Goal: Navigation & Orientation: Find specific page/section

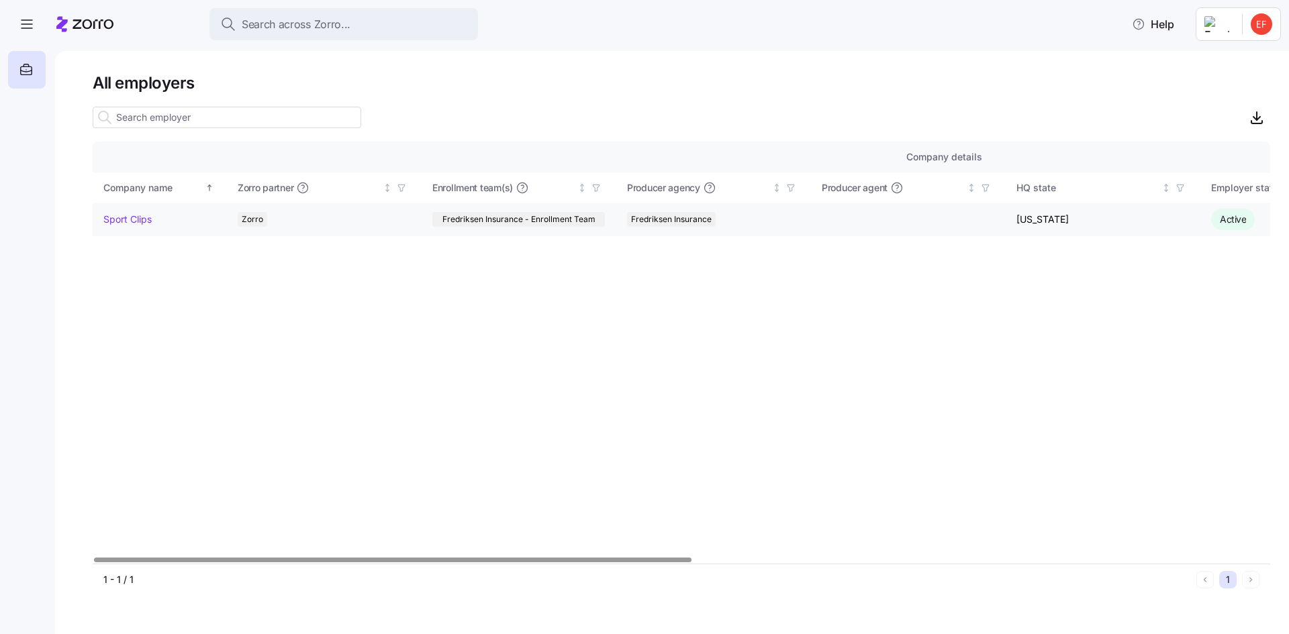
click at [109, 213] on link "Sport Clips" at bounding box center [127, 219] width 48 height 13
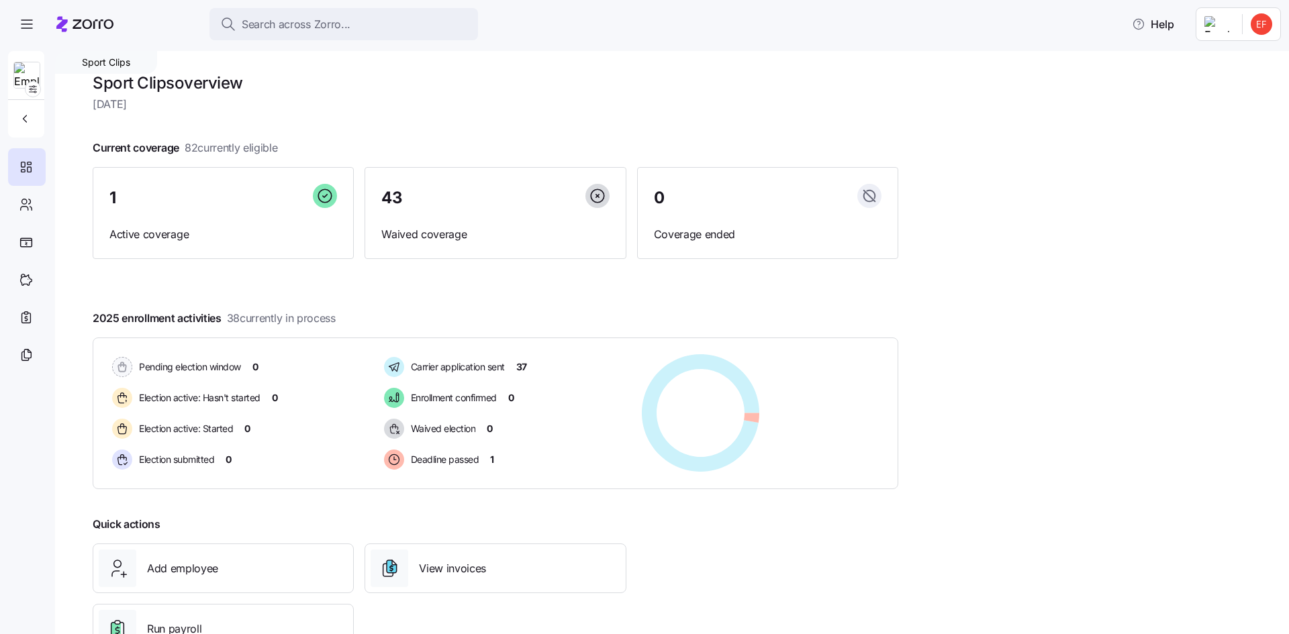
click at [150, 82] on h1 "Sport Clips overview" at bounding box center [496, 83] width 806 height 21
click at [29, 22] on icon "button" at bounding box center [27, 24] width 16 height 16
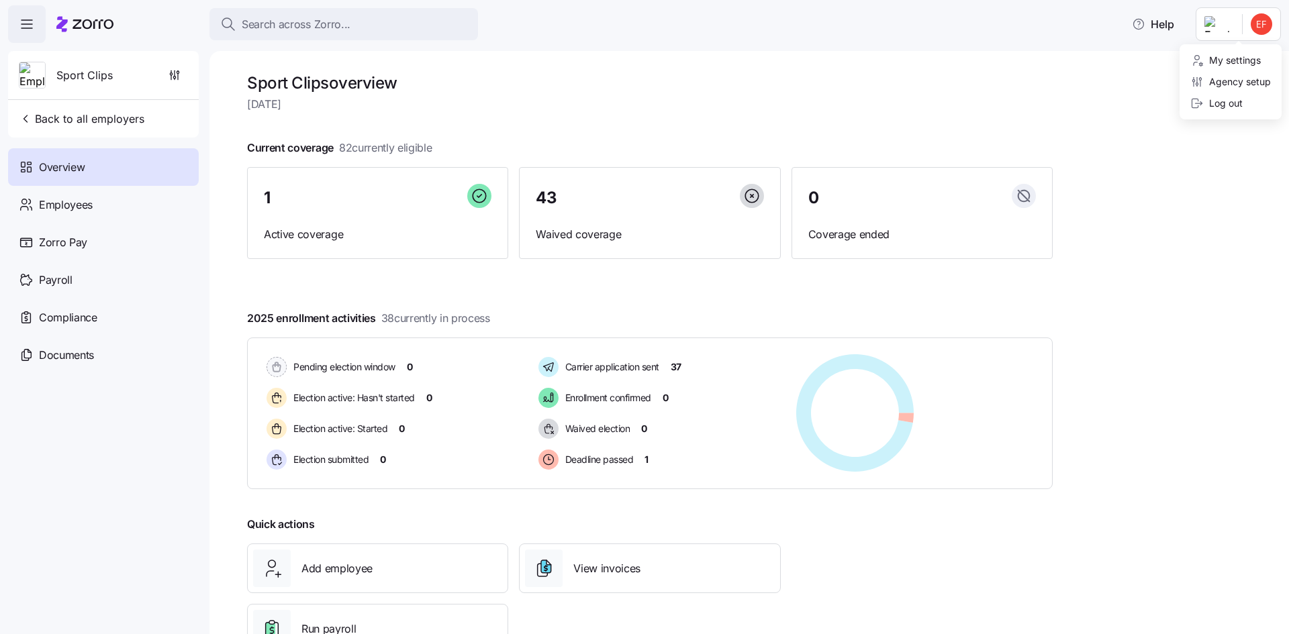
click at [1243, 29] on html "Search across Zorro... Help Sport Clips Back to all employers Overview Employee…" at bounding box center [644, 313] width 1289 height 626
click at [35, 19] on html "Search across Zorro... Help Sport Clips Back to all employers Overview Employee…" at bounding box center [644, 313] width 1289 height 626
click at [29, 25] on icon "button" at bounding box center [27, 24] width 16 height 16
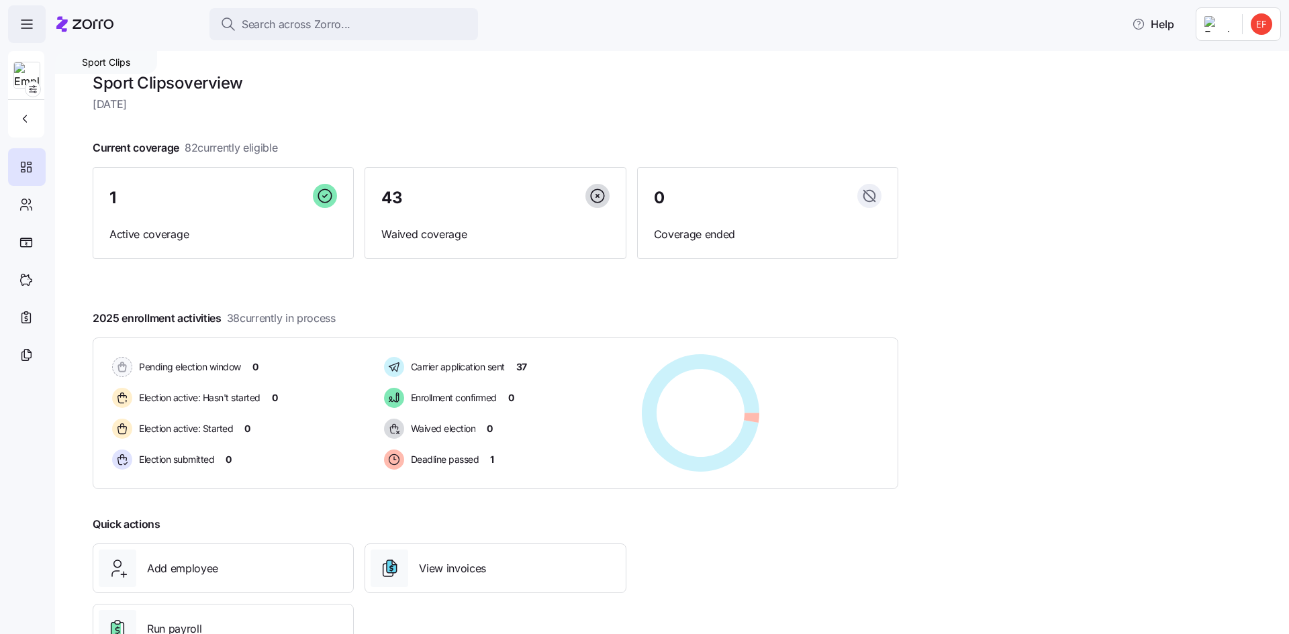
click at [29, 25] on icon "button" at bounding box center [27, 24] width 16 height 16
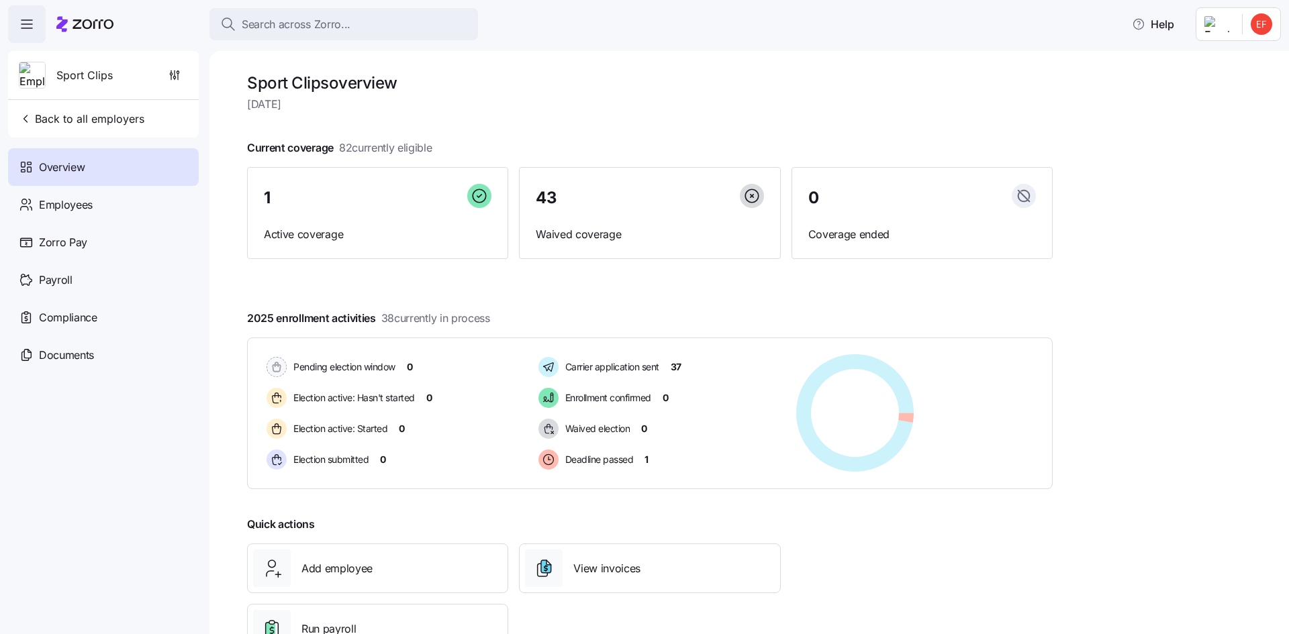
click at [98, 26] on icon at bounding box center [84, 24] width 57 height 16
click at [150, 66] on div "Sport Clips" at bounding box center [103, 75] width 180 height 48
